Goal: Task Accomplishment & Management: Manage account settings

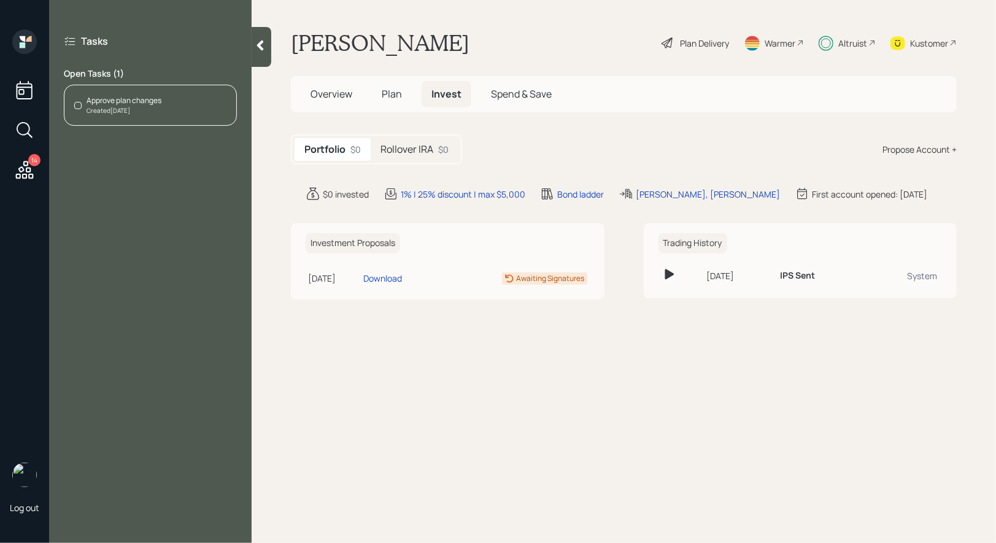
click at [420, 149] on h5 "Rollover IRA" at bounding box center [406, 150] width 53 height 12
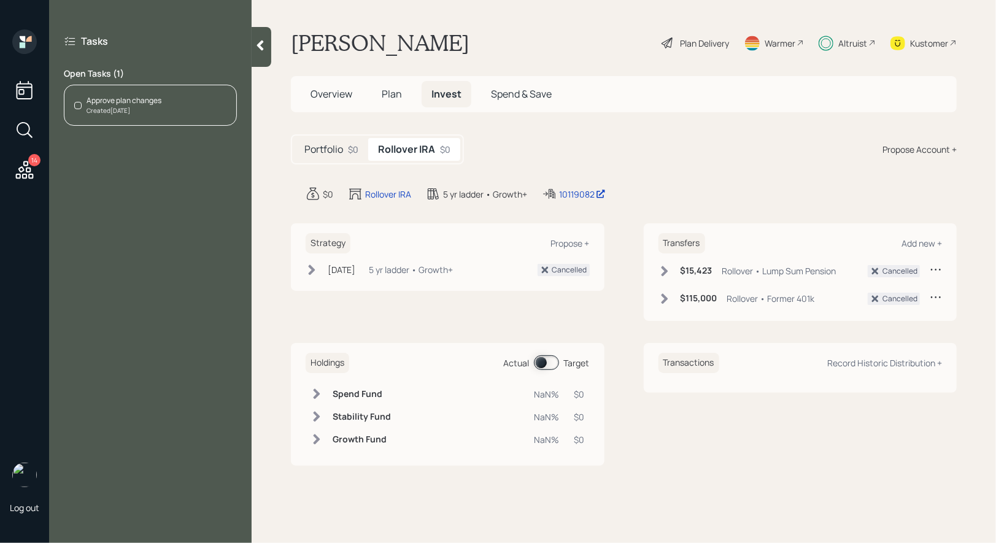
click at [543, 366] on span at bounding box center [546, 362] width 25 height 15
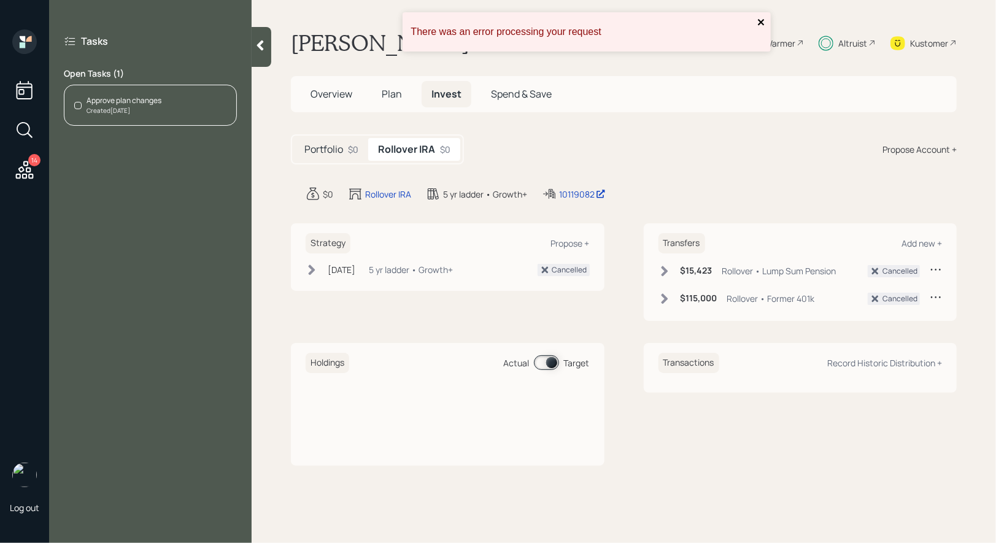
click at [764, 22] on icon "close" at bounding box center [761, 22] width 9 height 10
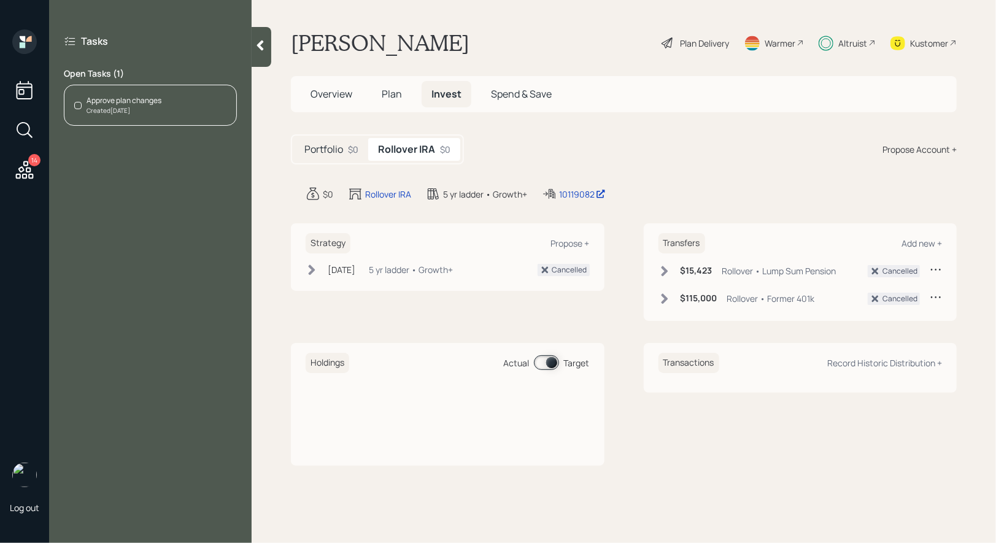
click at [549, 361] on span at bounding box center [546, 362] width 25 height 15
click at [322, 149] on h5 "Portfolio" at bounding box center [323, 150] width 39 height 12
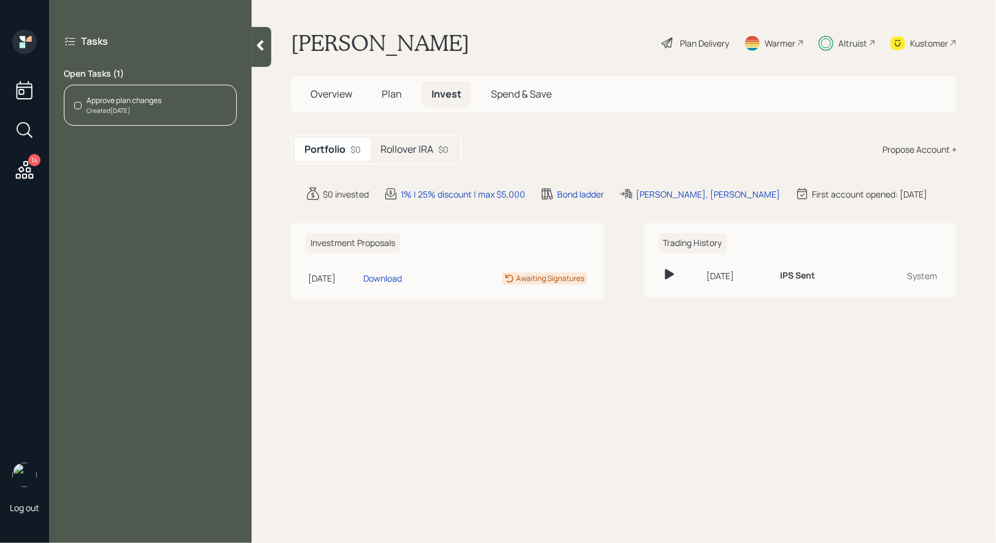
click at [187, 115] on div "Approve plan changes Created [DATE]" at bounding box center [150, 105] width 173 height 41
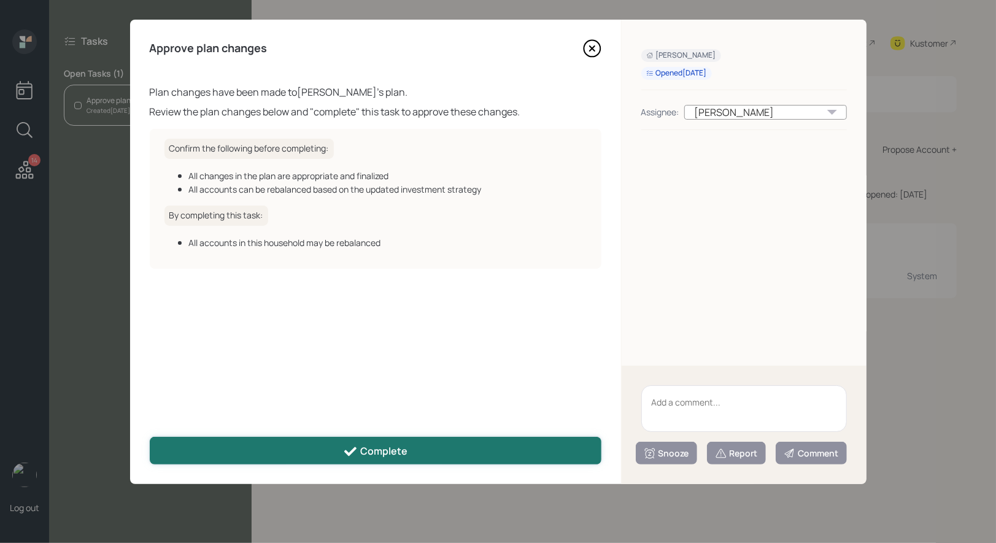
click at [370, 451] on div "Complete" at bounding box center [375, 451] width 64 height 15
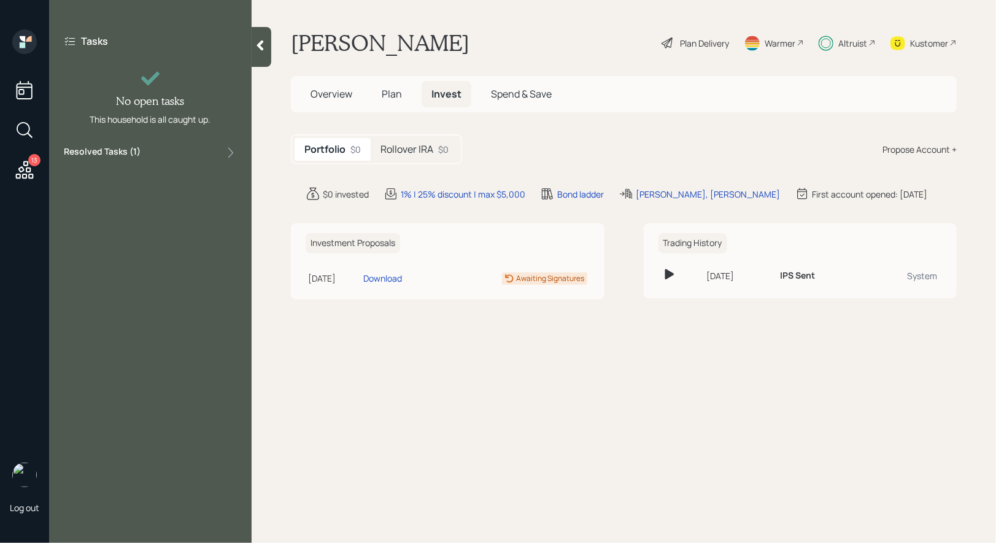
click at [20, 180] on icon at bounding box center [25, 170] width 22 height 22
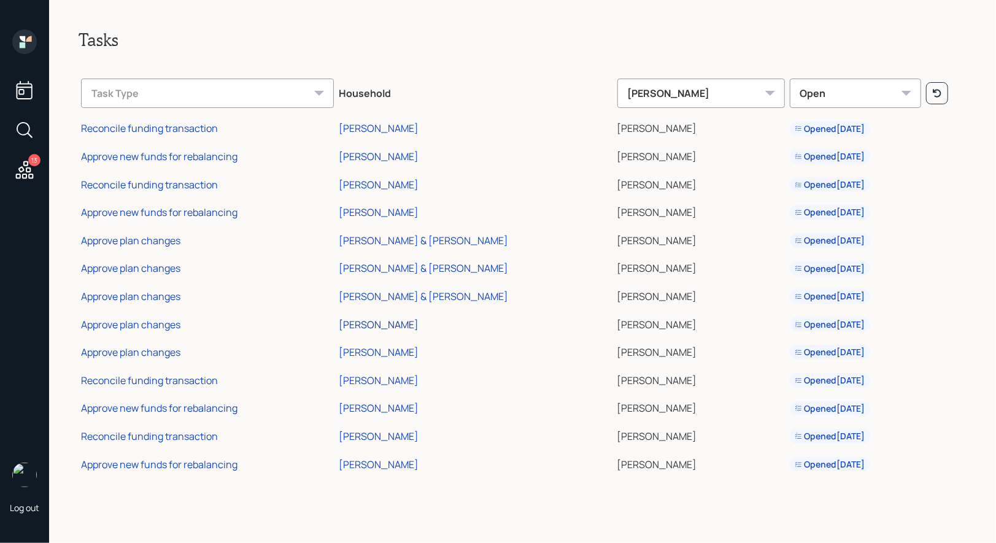
click at [376, 320] on div "[PERSON_NAME]" at bounding box center [379, 325] width 80 height 14
